Goal: Check status: Check status

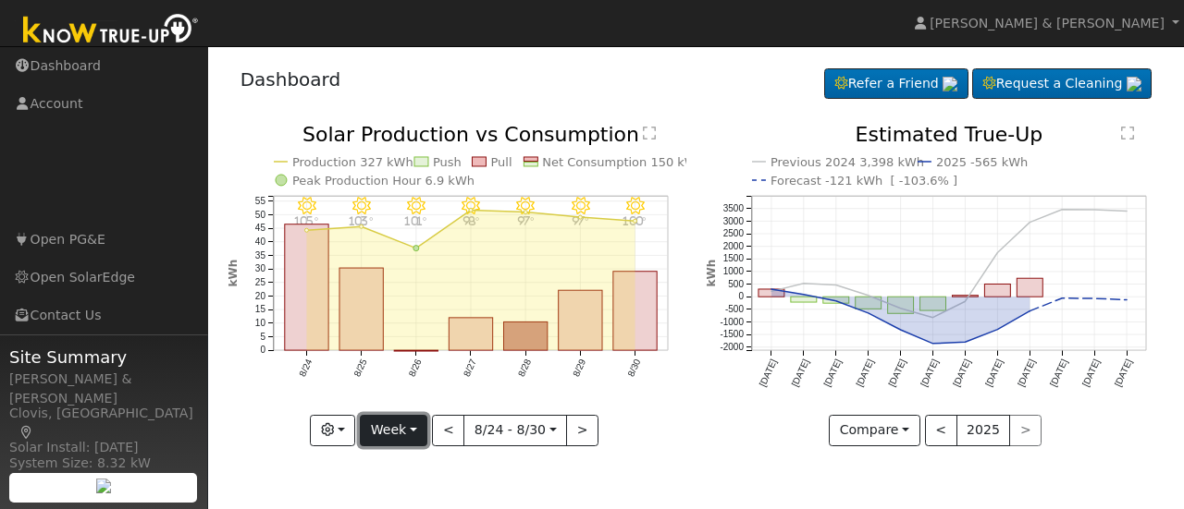
click at [423, 433] on button "Week" at bounding box center [394, 430] width 68 height 31
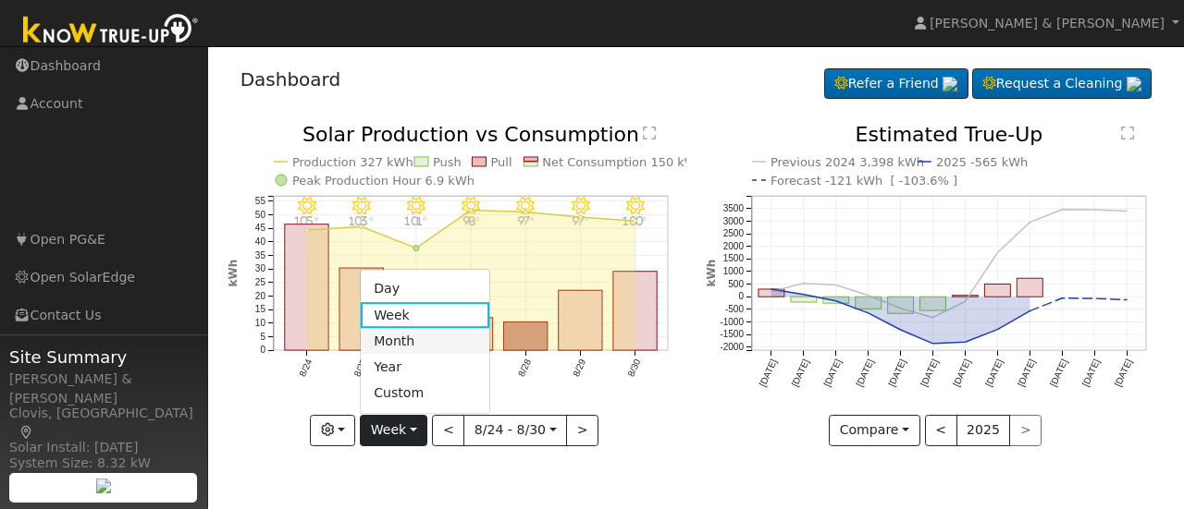
click at [409, 341] on link "Month" at bounding box center [425, 341] width 129 height 26
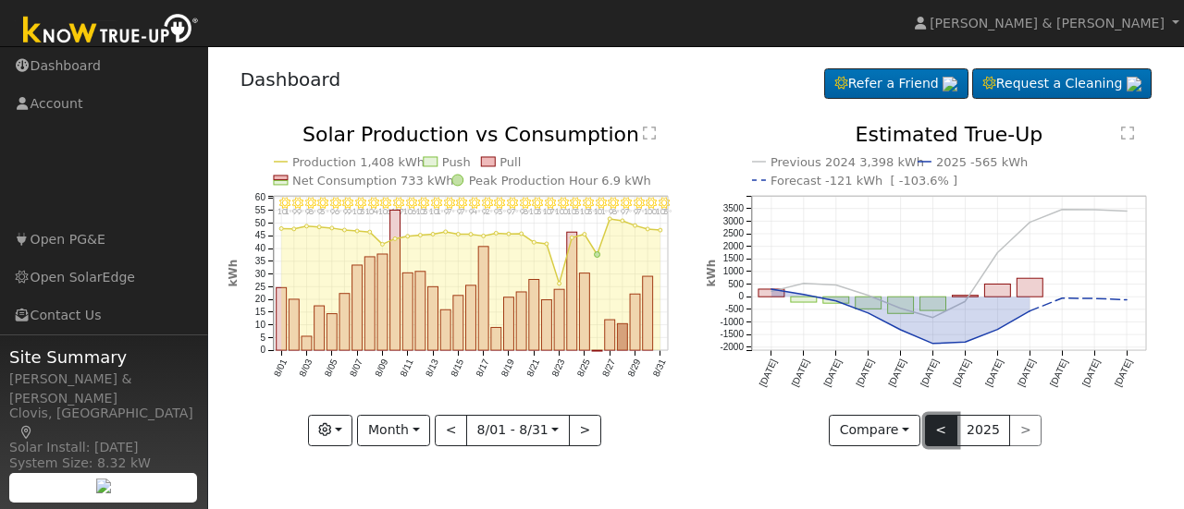
click at [931, 427] on button "<" at bounding box center [941, 430] width 32 height 31
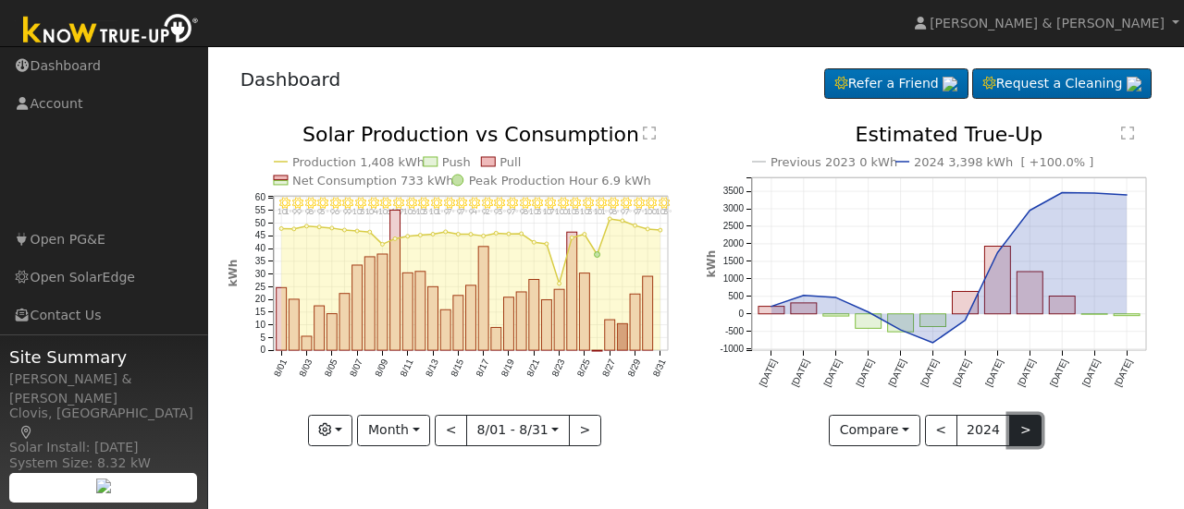
click at [1016, 435] on button ">" at bounding box center [1025, 430] width 32 height 31
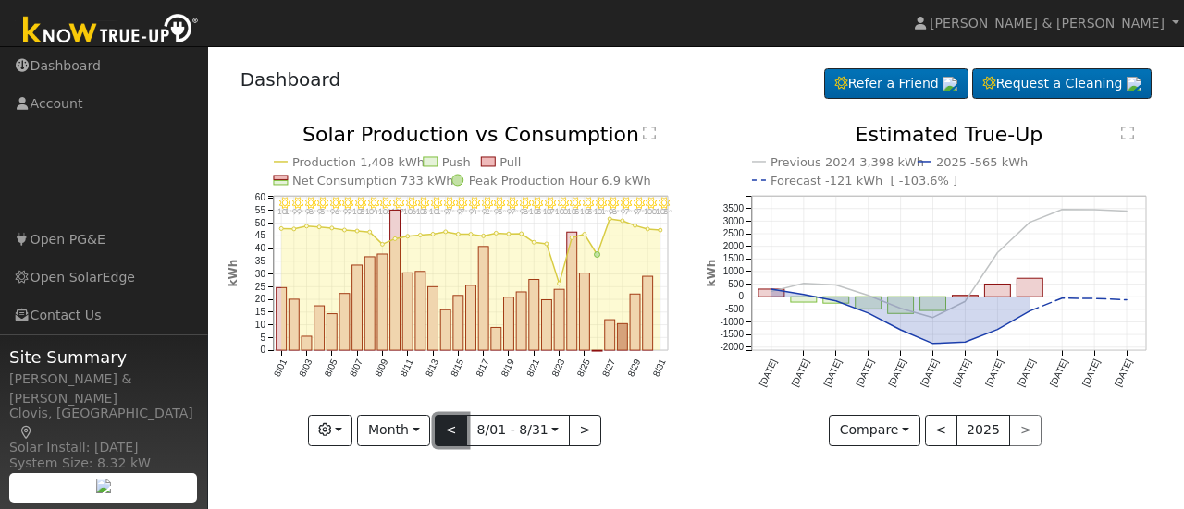
click at [454, 436] on button "<" at bounding box center [451, 430] width 32 height 31
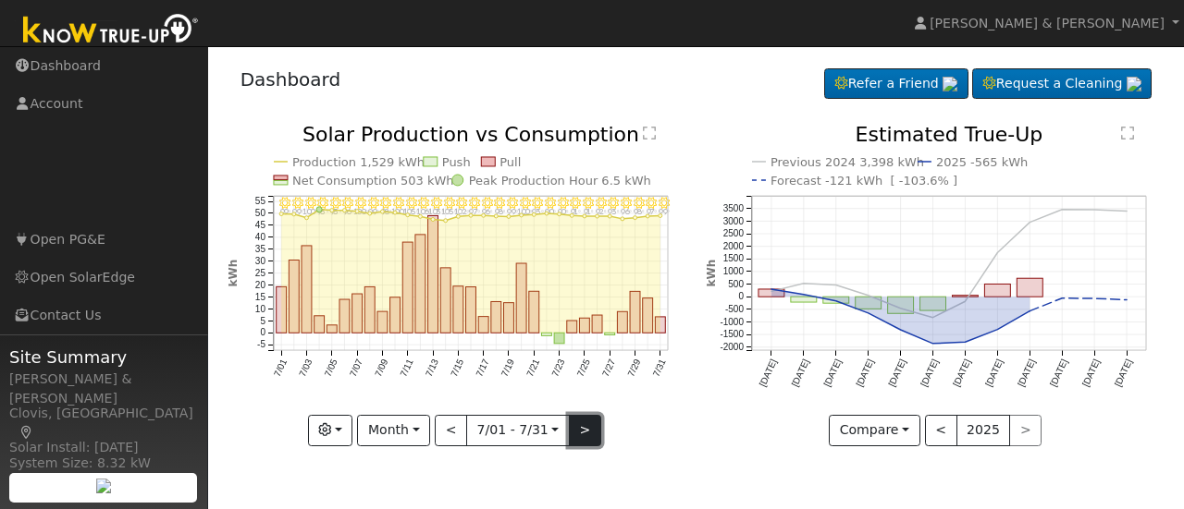
click at [574, 430] on button ">" at bounding box center [585, 430] width 32 height 31
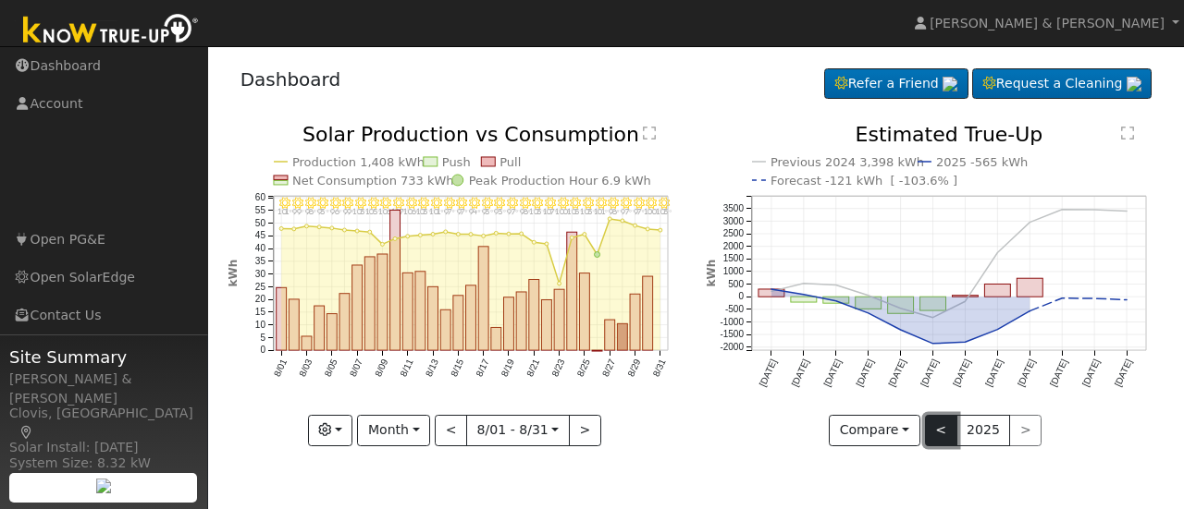
click at [943, 428] on button "<" at bounding box center [941, 430] width 32 height 31
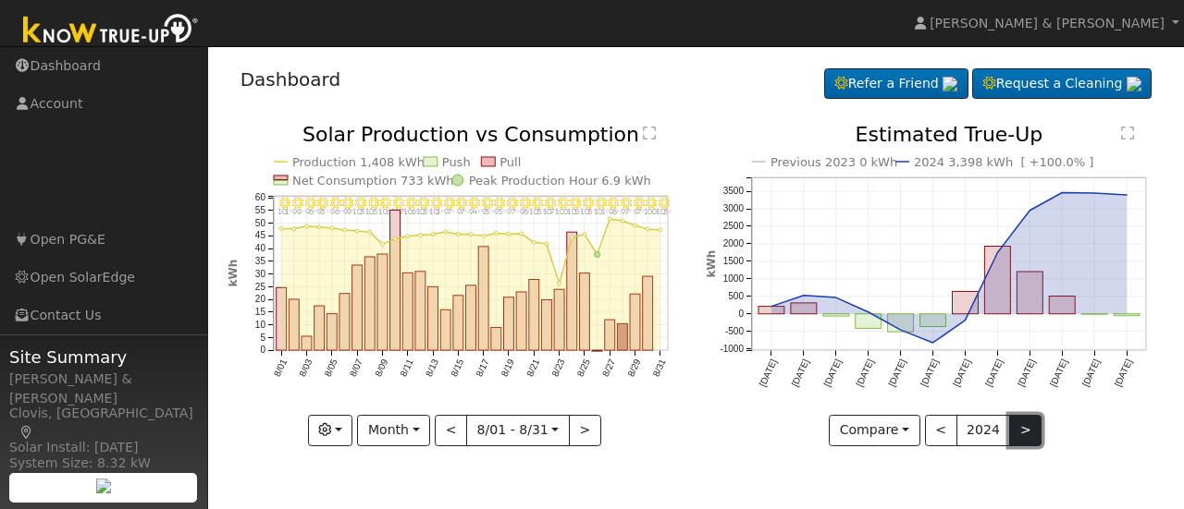
click at [1019, 437] on button ">" at bounding box center [1025, 430] width 32 height 31
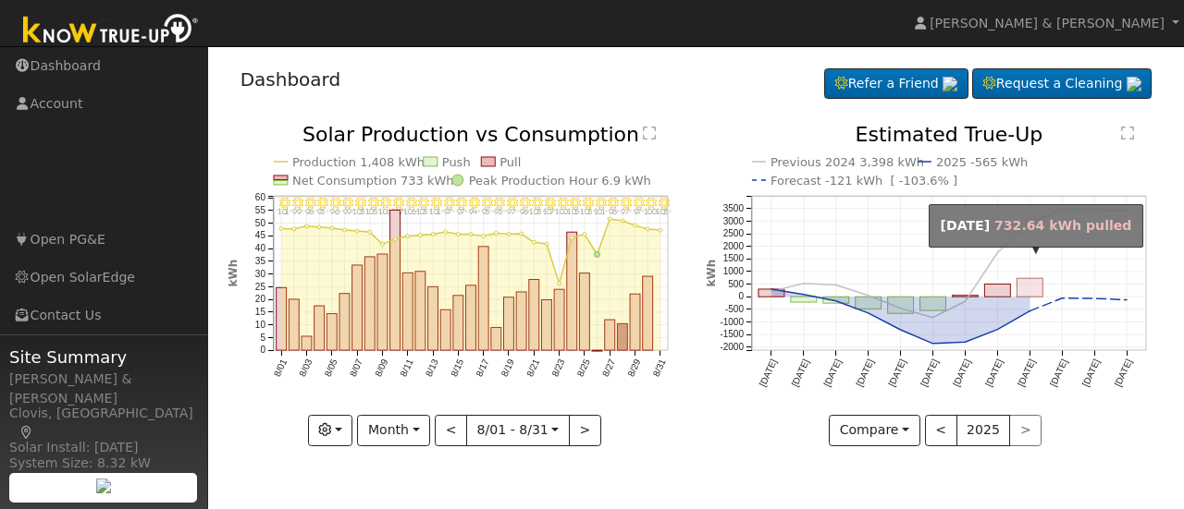
click at [1035, 285] on rect "onclick=""" at bounding box center [1030, 288] width 26 height 18
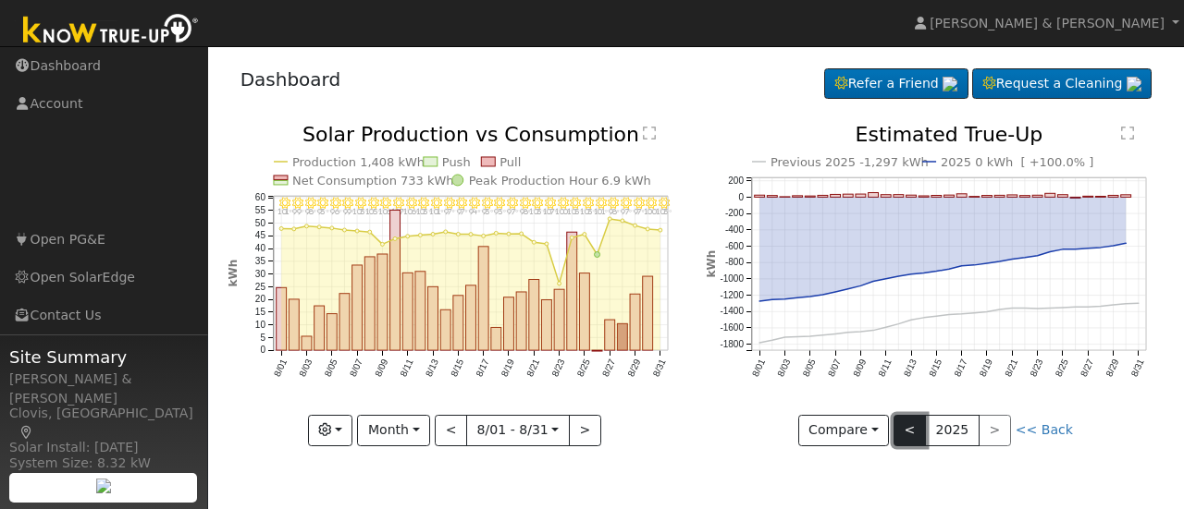
click at [915, 428] on button "<" at bounding box center [909, 430] width 32 height 31
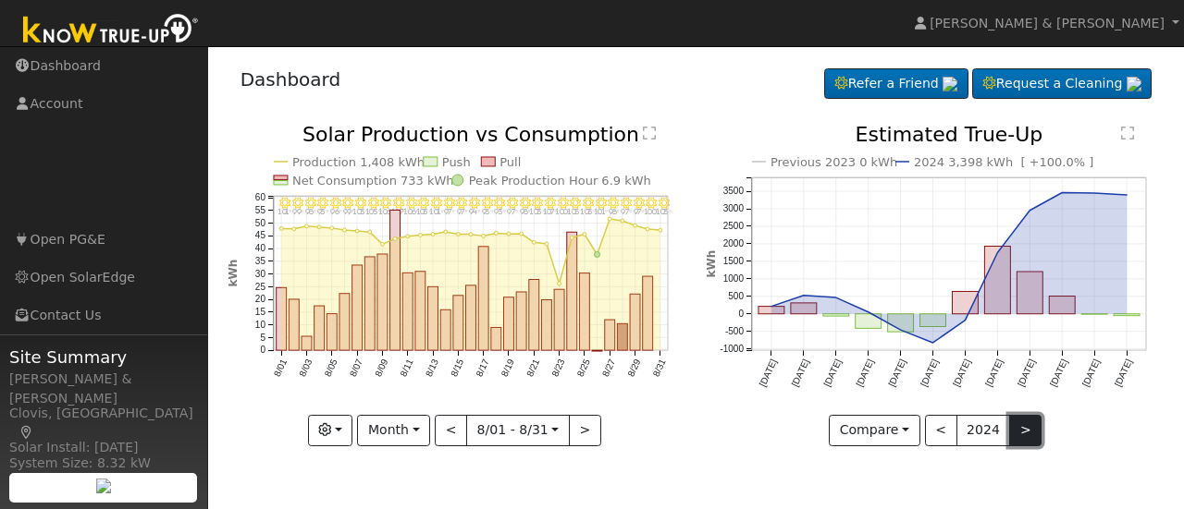
click at [1019, 436] on button ">" at bounding box center [1025, 430] width 32 height 31
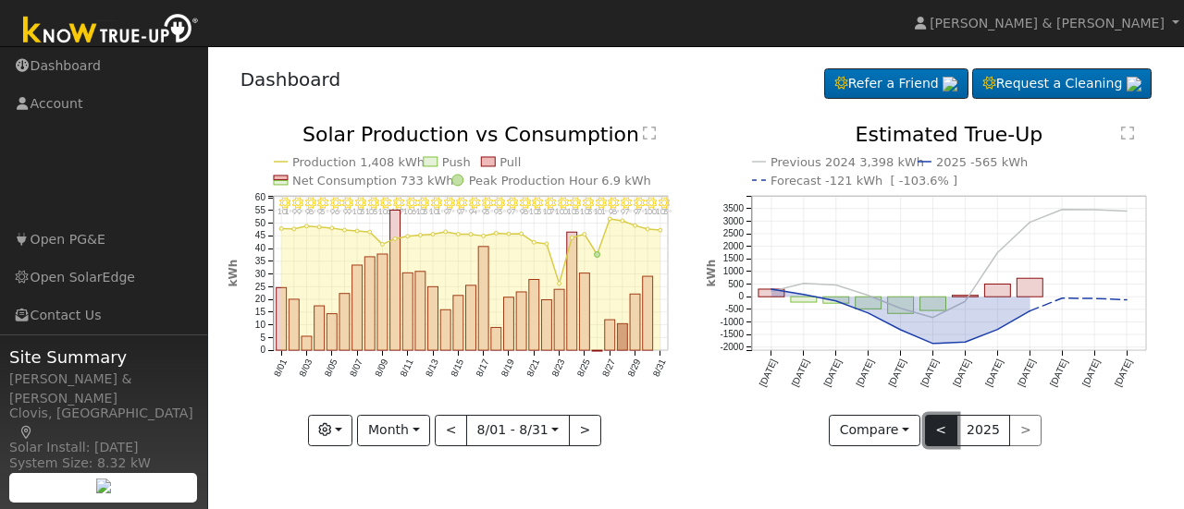
click at [937, 431] on button "<" at bounding box center [941, 430] width 32 height 31
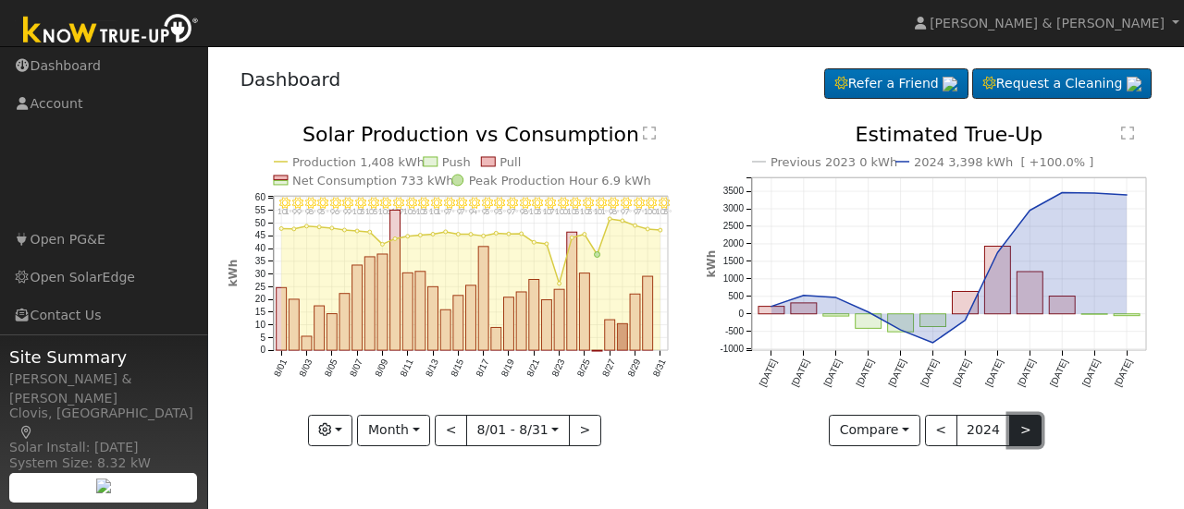
click at [1025, 435] on button ">" at bounding box center [1025, 430] width 32 height 31
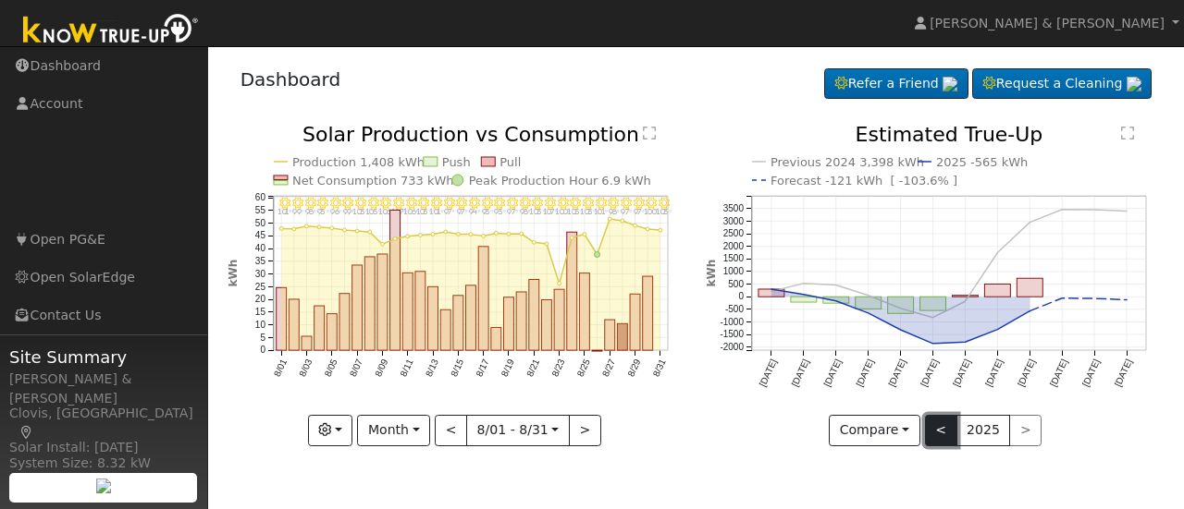
click at [939, 424] on button "<" at bounding box center [941, 430] width 32 height 31
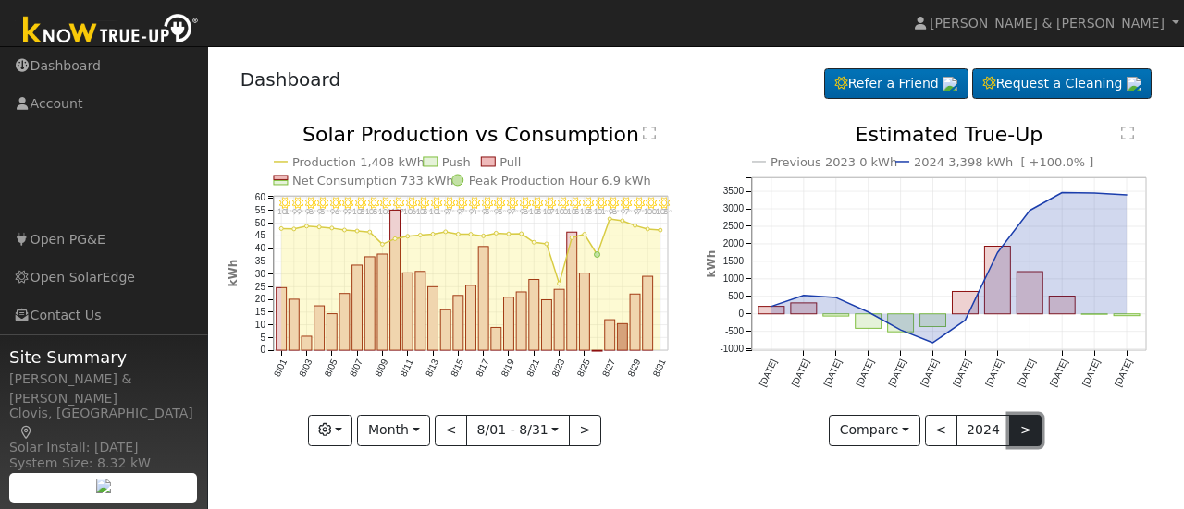
click at [1023, 432] on button ">" at bounding box center [1025, 430] width 32 height 31
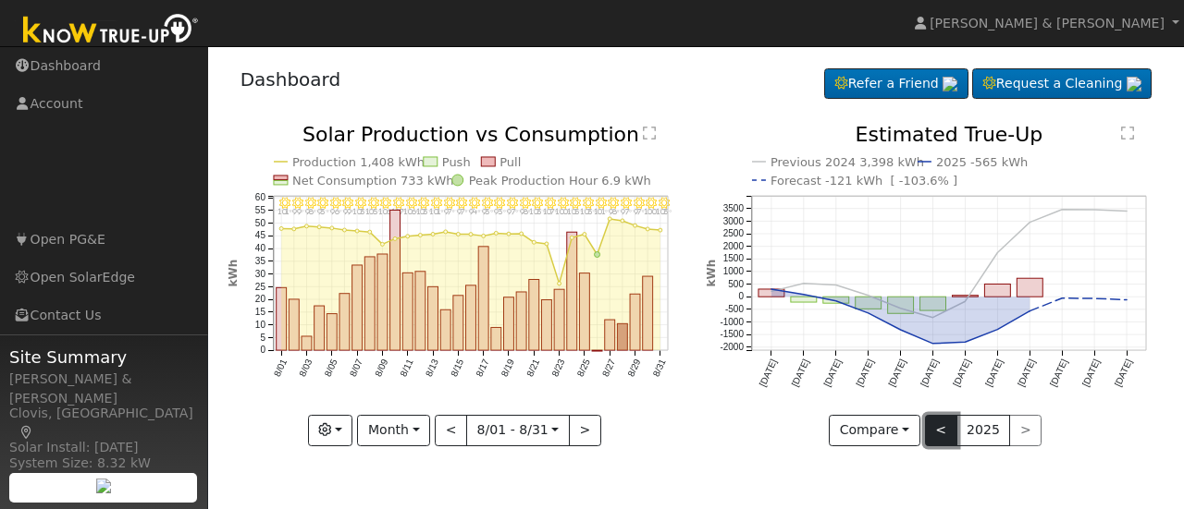
click at [939, 426] on button "<" at bounding box center [941, 430] width 32 height 31
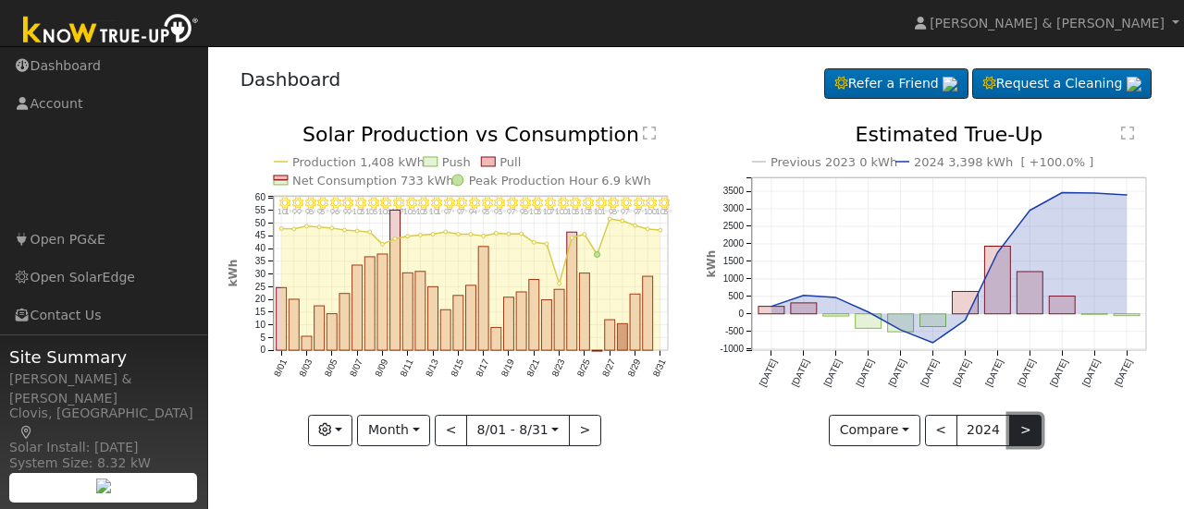
click at [1020, 439] on button ">" at bounding box center [1025, 430] width 32 height 31
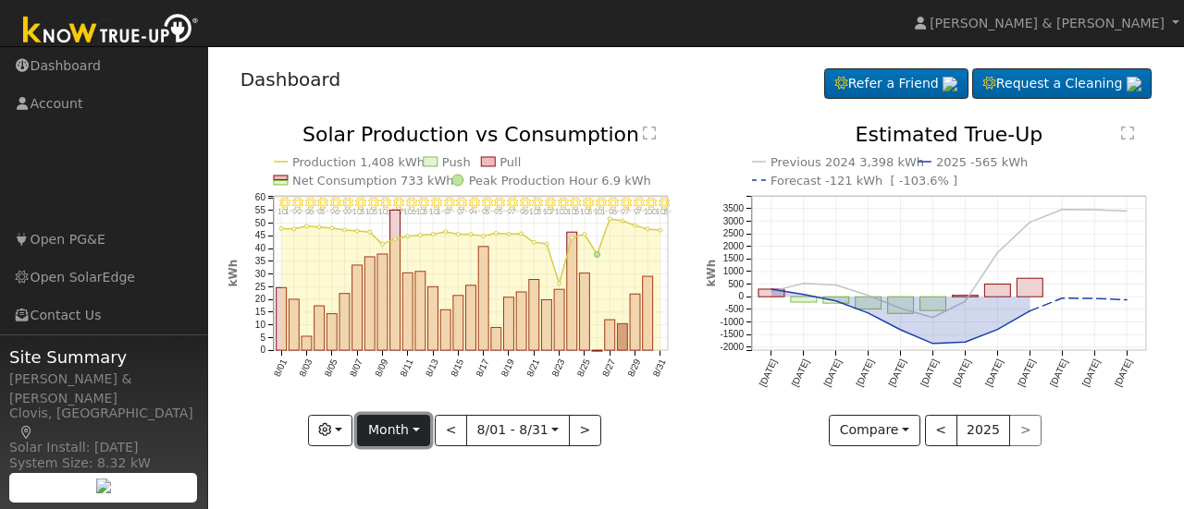
click at [413, 434] on button "Month" at bounding box center [393, 430] width 73 height 31
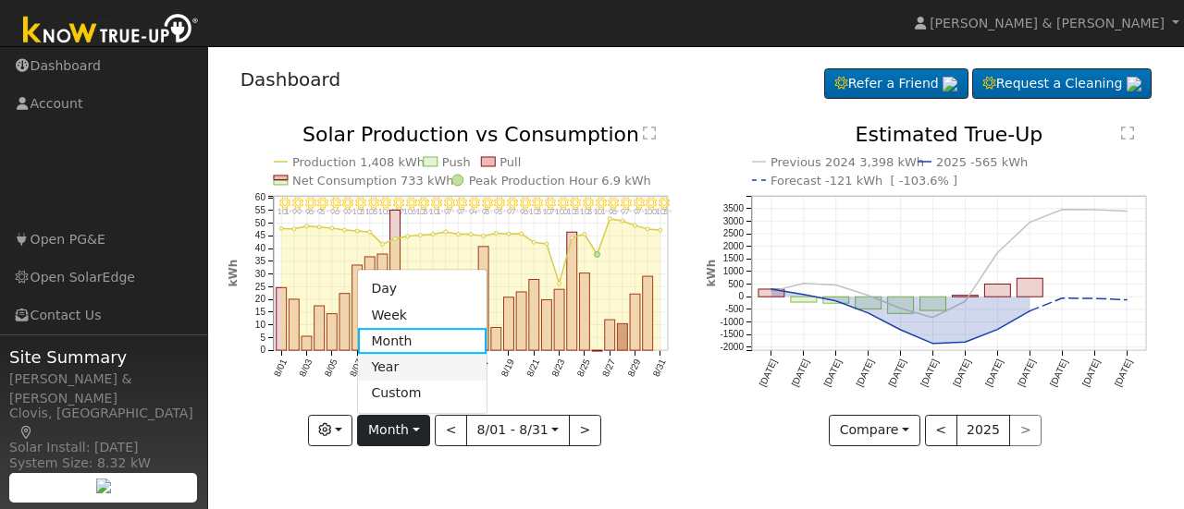
click at [396, 367] on link "Year" at bounding box center [422, 368] width 129 height 26
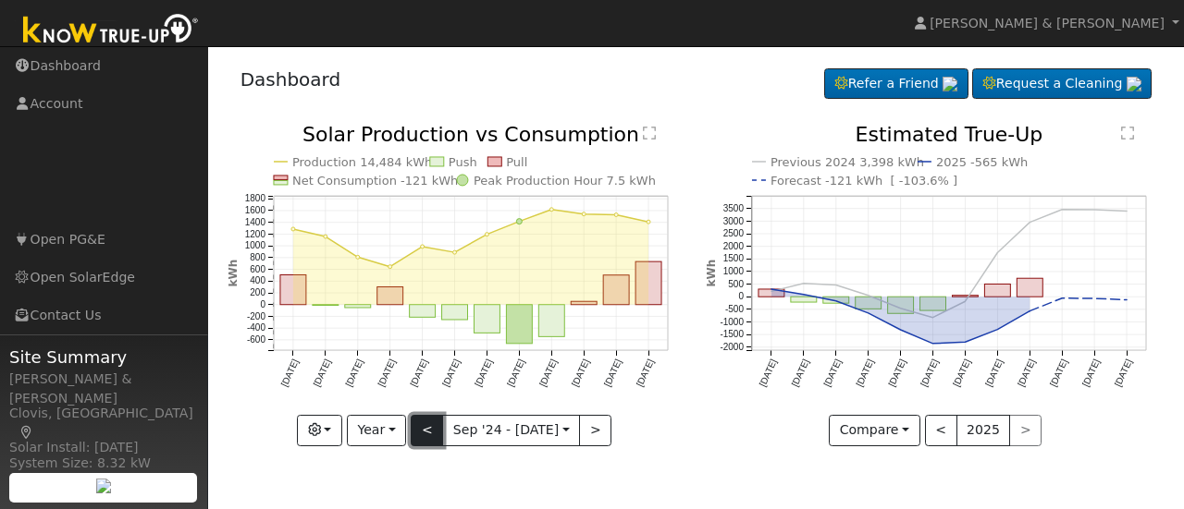
click at [425, 428] on button "<" at bounding box center [427, 430] width 32 height 31
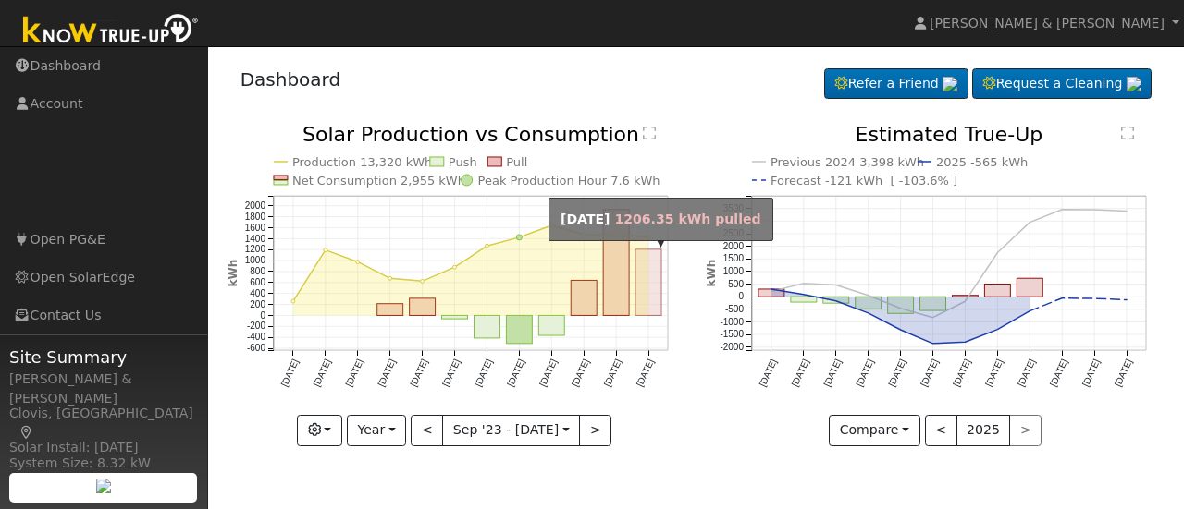
click at [647, 296] on rect "onclick=""" at bounding box center [648, 283] width 26 height 67
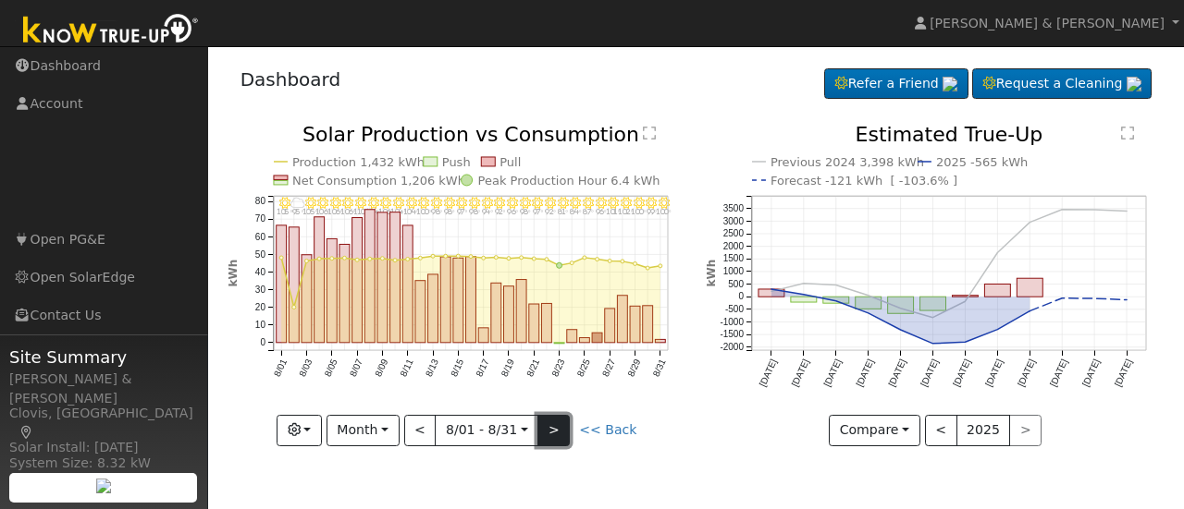
click at [560, 423] on button ">" at bounding box center [553, 430] width 32 height 31
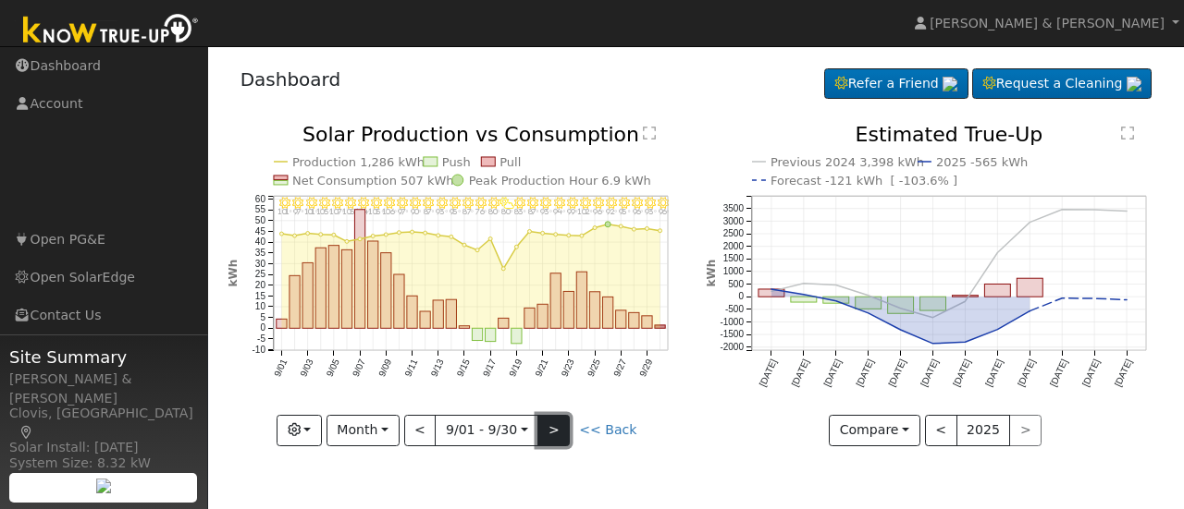
click at [549, 430] on button ">" at bounding box center [553, 430] width 32 height 31
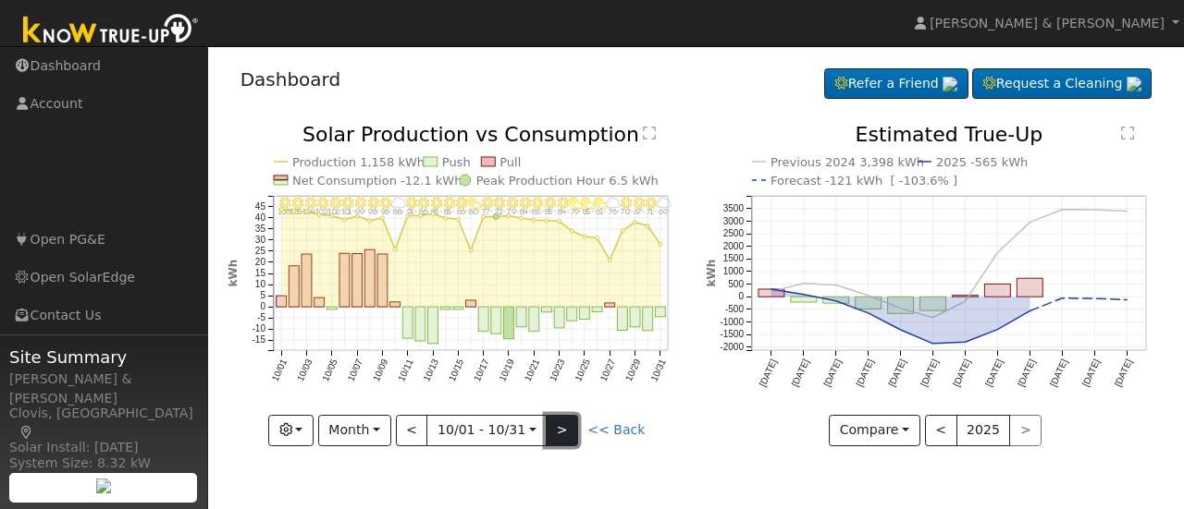
click at [549, 430] on button ">" at bounding box center [562, 430] width 32 height 31
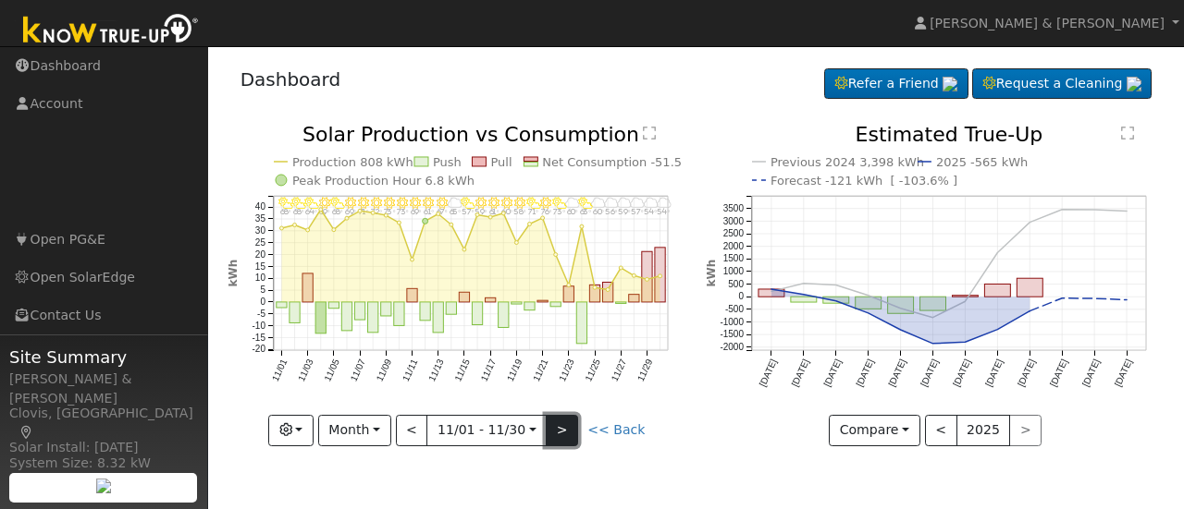
click at [549, 430] on button ">" at bounding box center [562, 430] width 32 height 31
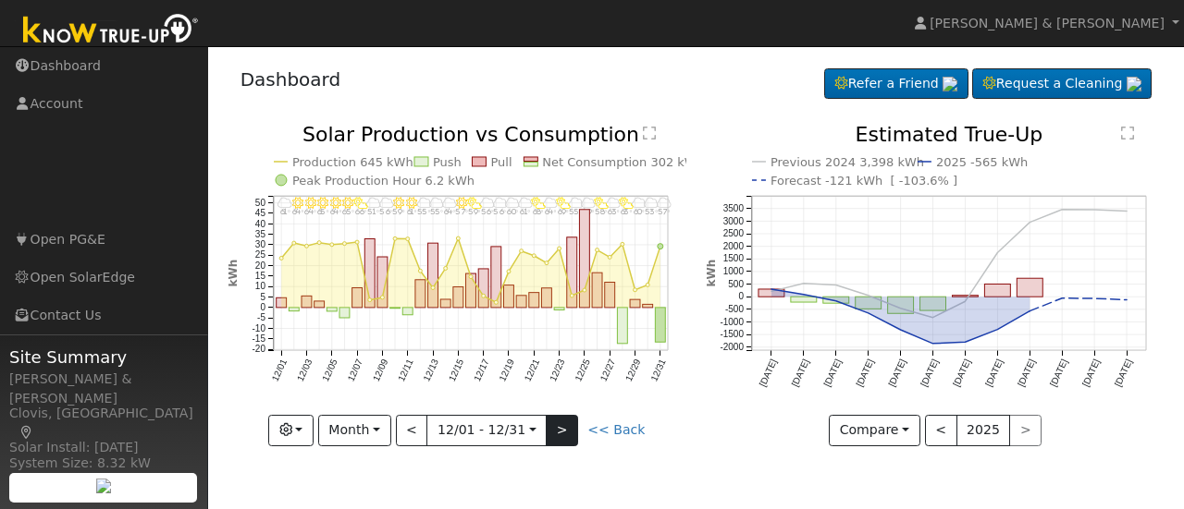
click at [549, 430] on div "12/31 - MostlyCloudy 57° 12/30 - MostlyCloudy 53° 12/29 - Cloudy 60° 12/28 - Pa…" at bounding box center [456, 286] width 459 height 322
click at [549, 430] on button ">" at bounding box center [562, 430] width 32 height 31
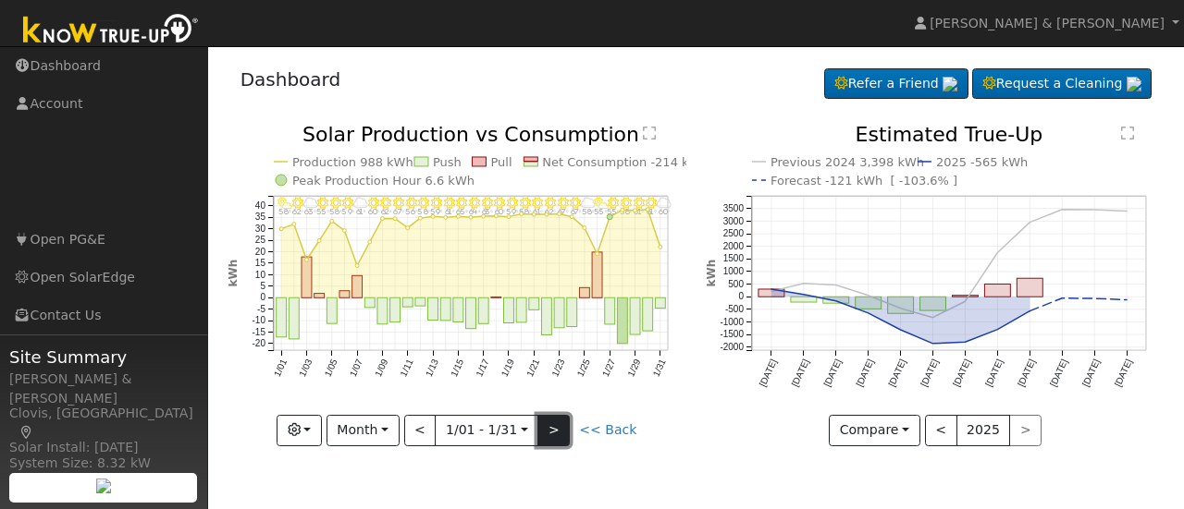
click at [549, 430] on button ">" at bounding box center [553, 430] width 32 height 31
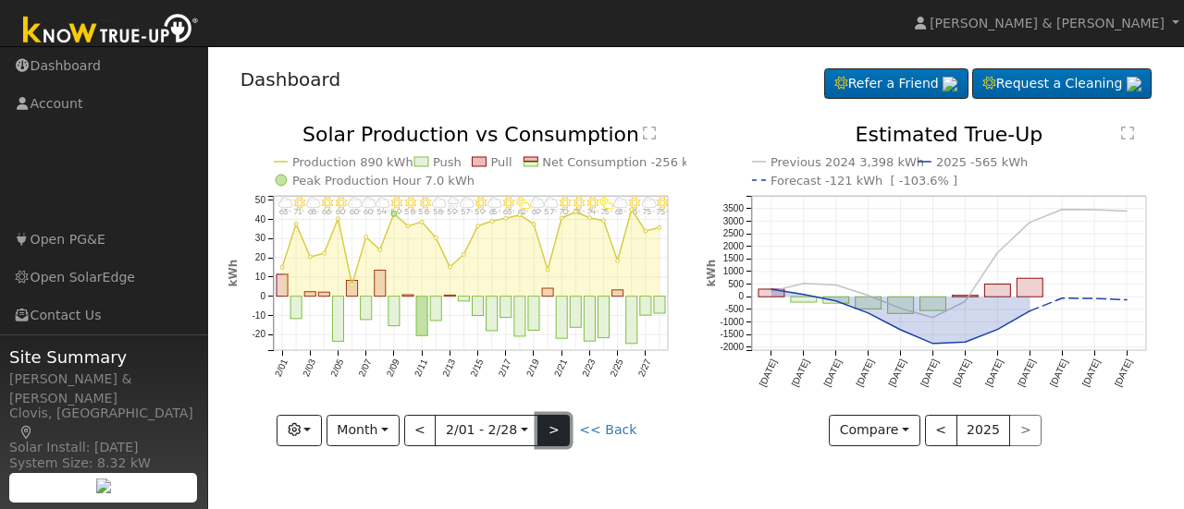
click at [549, 430] on button ">" at bounding box center [553, 430] width 32 height 31
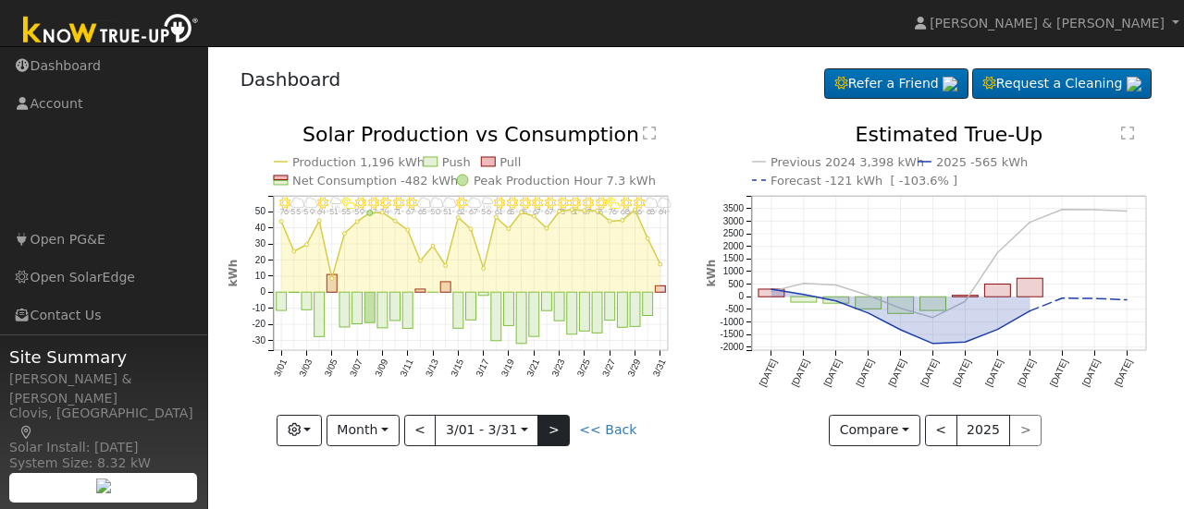
click at [549, 430] on div "3/31 - Cloudy 64° 3/30 - Cloudy 68° 3/29 - Clear 66° 3/28 - MostlyClear 68° 3/2…" at bounding box center [456, 286] width 459 height 322
click at [549, 430] on button ">" at bounding box center [553, 430] width 32 height 31
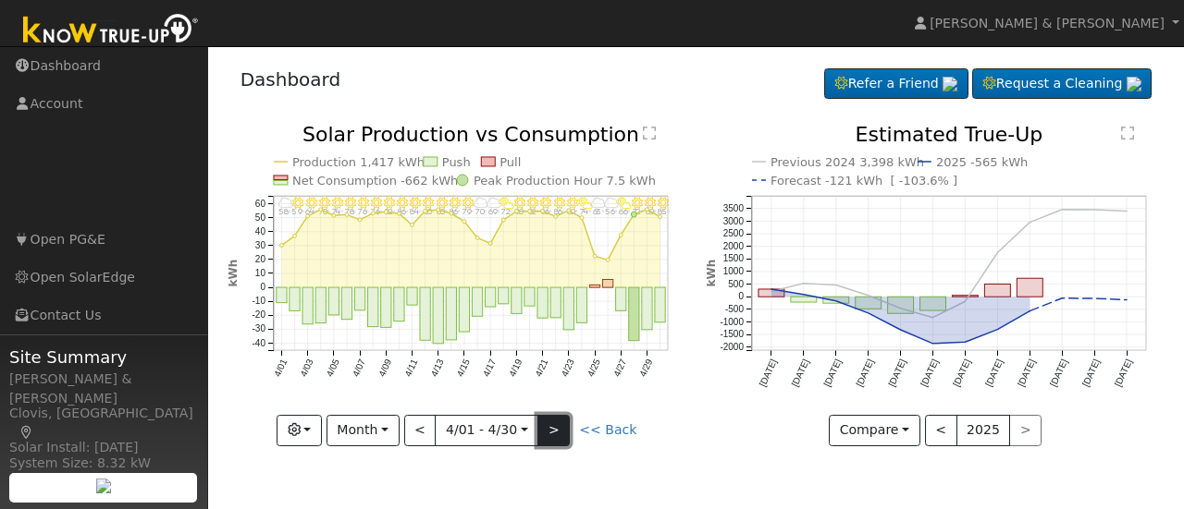
click at [549, 430] on button ">" at bounding box center [553, 430] width 32 height 31
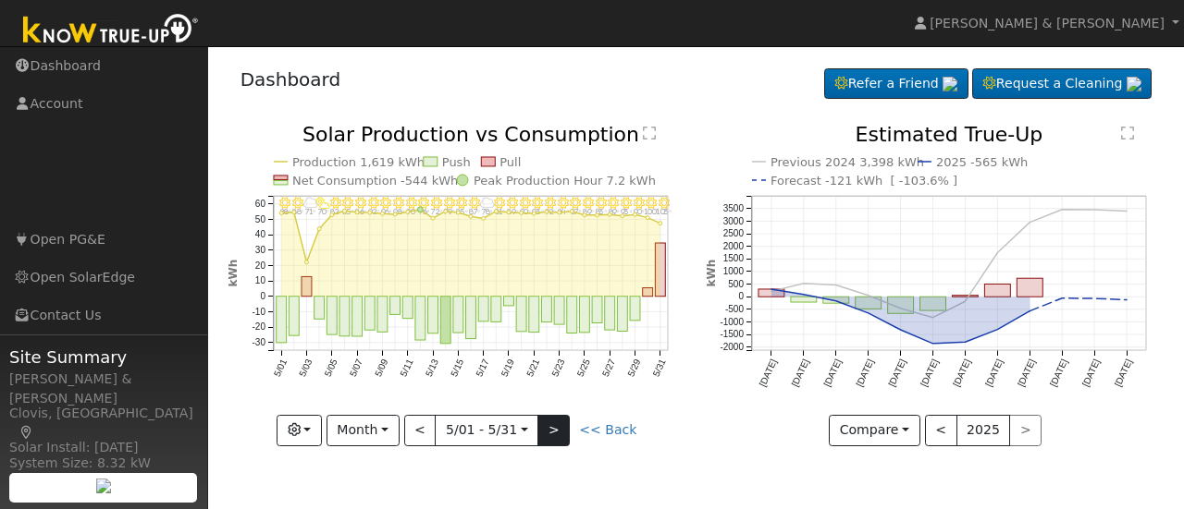
click at [549, 430] on div "5/31 - Clear 103° 5/30 - Clear 100° 5/29 - Clear 90° 5/28 - Clear 93° 5/27 - Cl…" at bounding box center [456, 286] width 459 height 322
click at [549, 430] on button ">" at bounding box center [553, 430] width 32 height 31
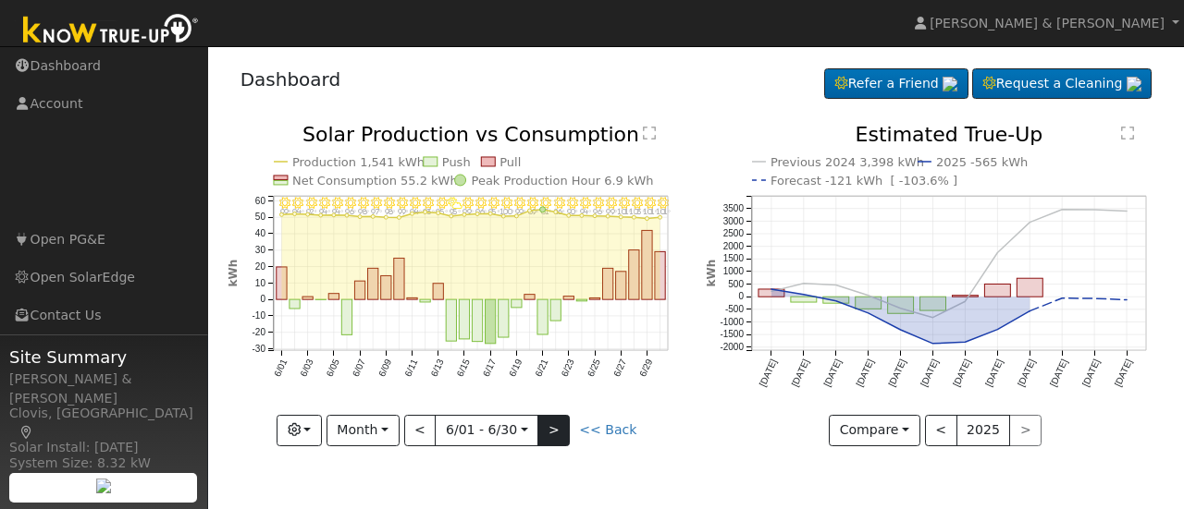
click at [549, 430] on div "6/30 - Clear 101° 6/29 - Clear 101° 6/28 - Clear 103° 6/27 - Clear 101° 6/26 - …" at bounding box center [456, 286] width 459 height 322
click at [549, 430] on button ">" at bounding box center [553, 430] width 32 height 31
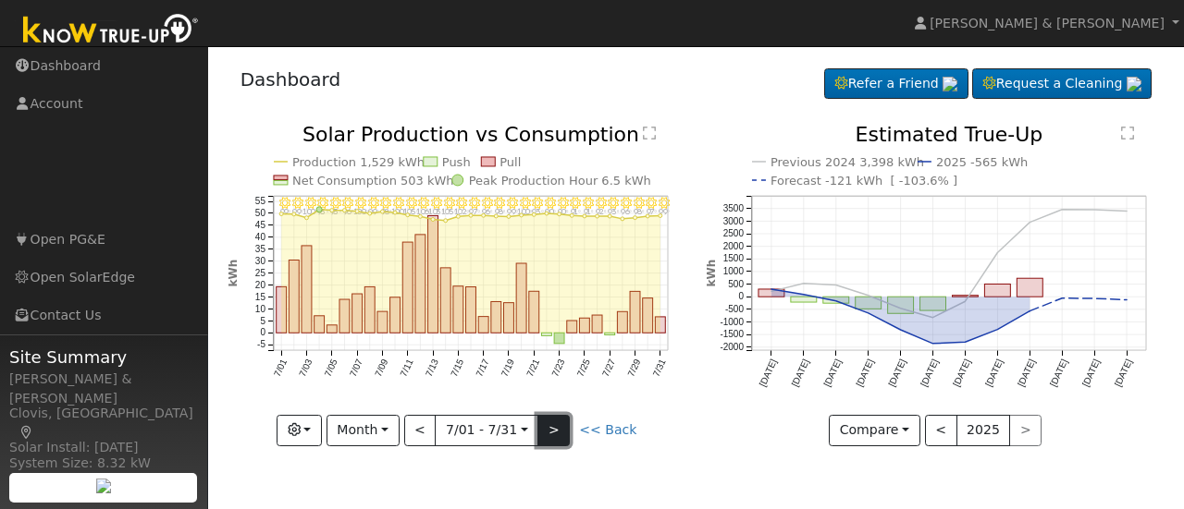
click at [549, 430] on button ">" at bounding box center [553, 430] width 32 height 31
type input "[DATE]"
